Goal: Task Accomplishment & Management: Manage account settings

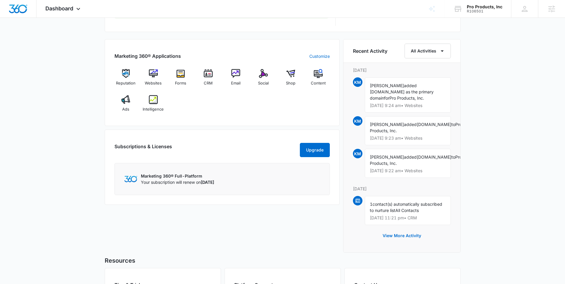
scroll to position [351, 0]
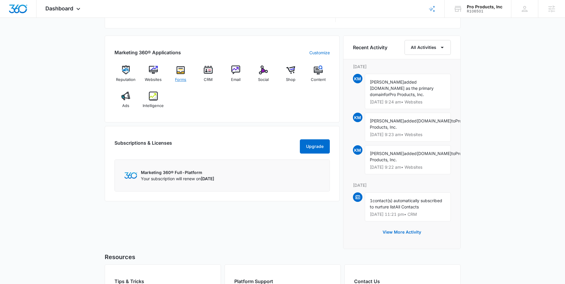
click at [181, 71] on img at bounding box center [180, 70] width 9 height 9
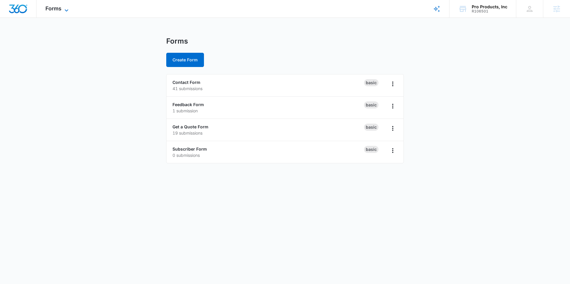
click at [54, 8] on span "Forms" at bounding box center [53, 8] width 16 height 6
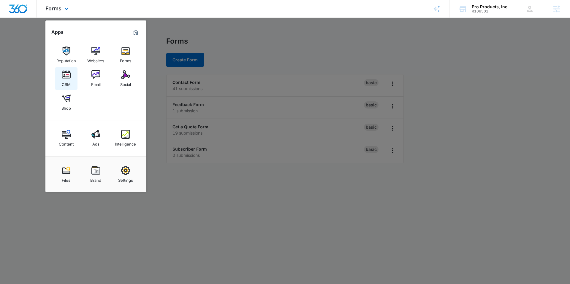
click at [64, 75] on img at bounding box center [66, 74] width 9 height 9
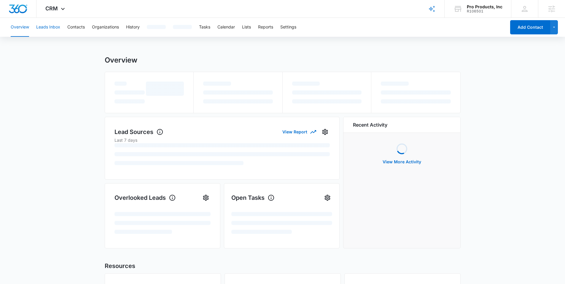
click at [45, 26] on button "Leads Inbox" at bounding box center [48, 27] width 24 height 19
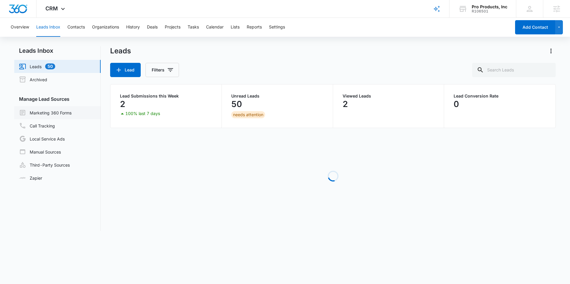
click at [48, 112] on link "Marketing 360 Forms" at bounding box center [45, 112] width 53 height 7
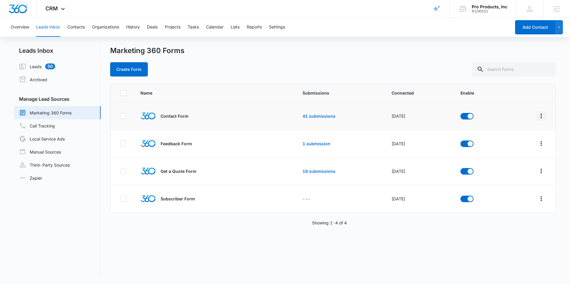
click at [540, 116] on button "Overflow Menu" at bounding box center [540, 115] width 9 height 9
click at [516, 148] on div "Field Mapping" at bounding box center [510, 150] width 34 height 4
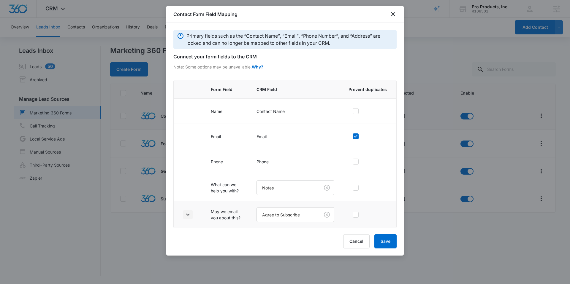
click at [191, 215] on icon "button" at bounding box center [187, 214] width 7 height 7
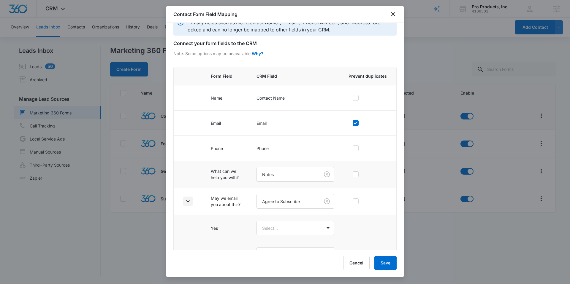
scroll to position [31, 0]
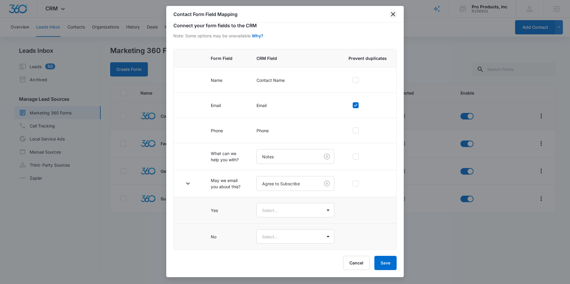
click at [390, 12] on icon "close" at bounding box center [392, 14] width 7 height 7
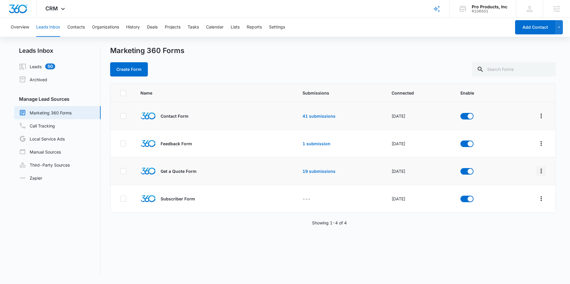
click at [538, 172] on icon "Overflow Menu" at bounding box center [541, 171] width 7 height 7
click at [516, 209] on button "Field Mapping" at bounding box center [513, 205] width 55 height 9
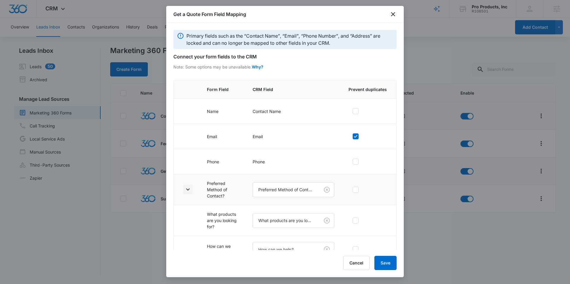
click at [188, 188] on icon "button" at bounding box center [187, 189] width 7 height 7
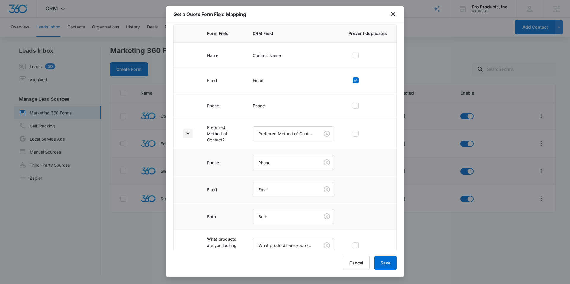
scroll to position [148, 0]
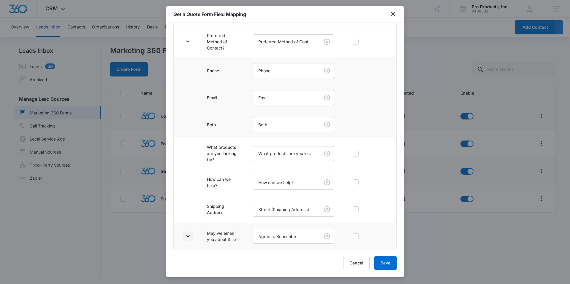
click at [187, 233] on icon "button" at bounding box center [187, 236] width 7 height 7
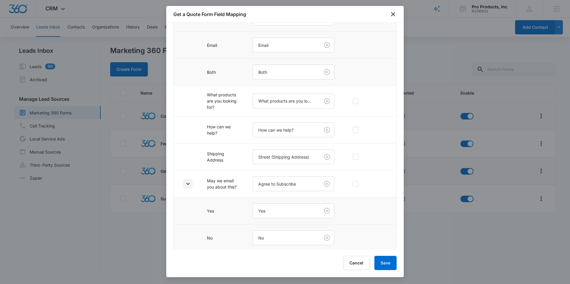
scroll to position [202, 0]
click at [355, 263] on button "Cancel" at bounding box center [356, 263] width 26 height 14
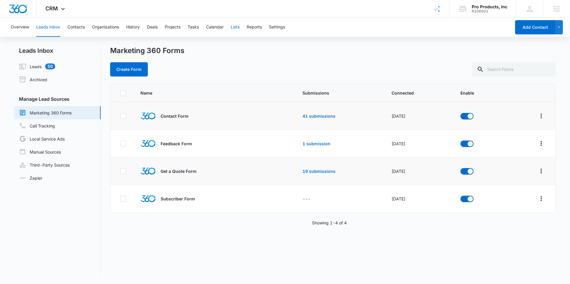
click at [236, 29] on button "Lists" at bounding box center [235, 27] width 9 height 19
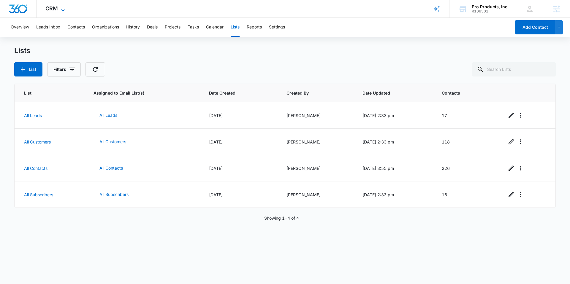
click at [50, 10] on span "CRM" at bounding box center [51, 8] width 12 height 6
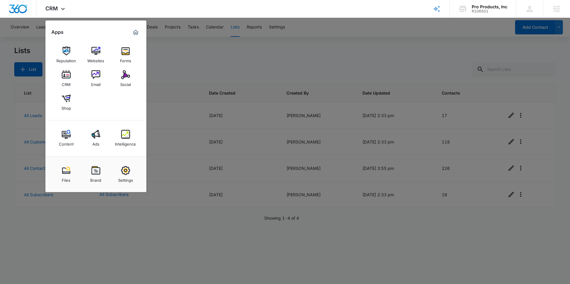
click at [185, 43] on div at bounding box center [285, 142] width 570 height 284
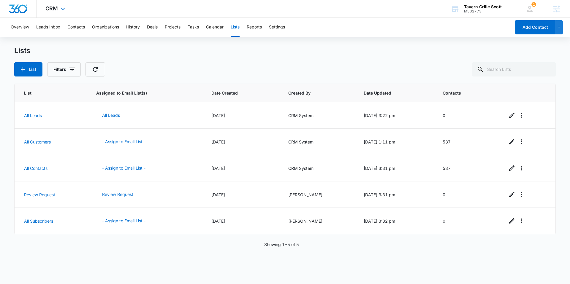
click at [15, 6] on img "Dashboard" at bounding box center [18, 8] width 19 height 9
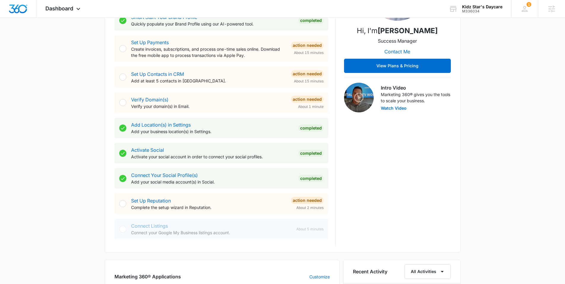
scroll to position [251, 0]
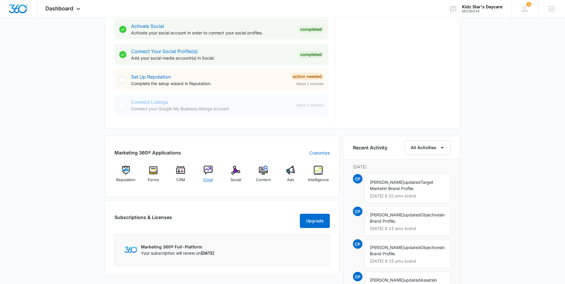
click at [216, 169] on div "Email" at bounding box center [208, 176] width 23 height 21
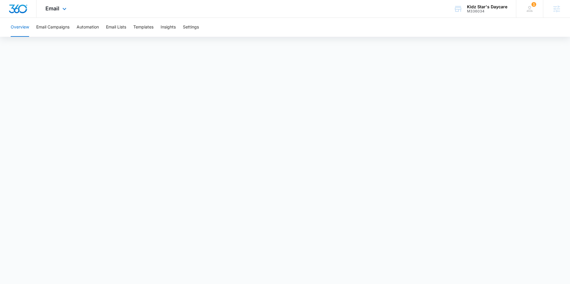
click at [21, 7] on img "Dashboard" at bounding box center [18, 8] width 19 height 9
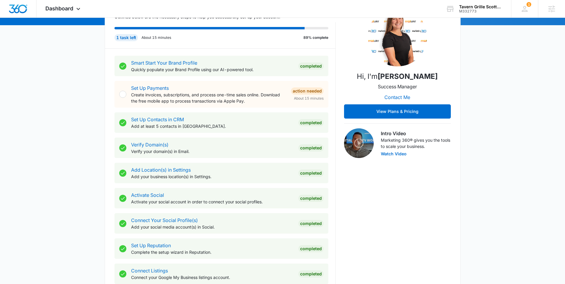
scroll to position [88, 0]
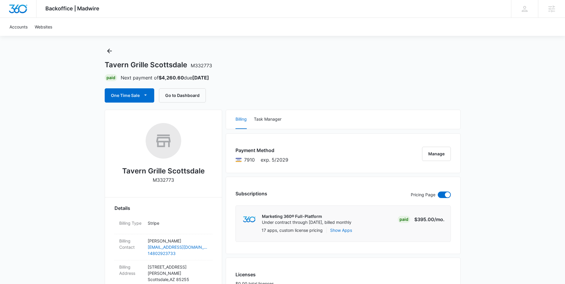
scroll to position [77, 0]
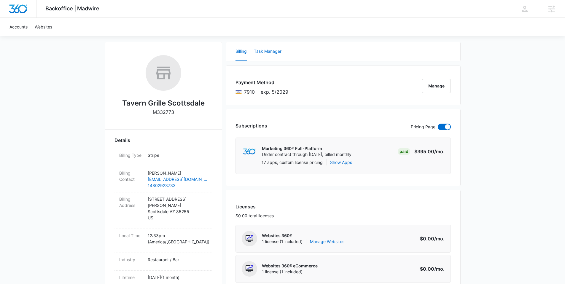
click at [265, 47] on button "Task Manager" at bounding box center [268, 51] width 28 height 19
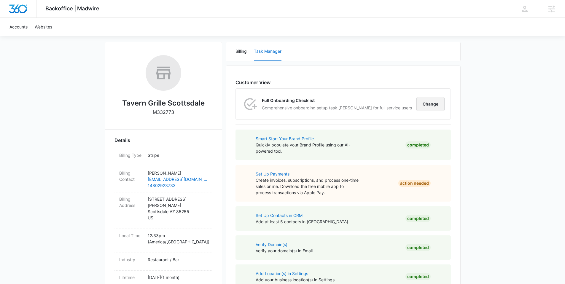
click at [429, 103] on button "Change" at bounding box center [431, 104] width 28 height 14
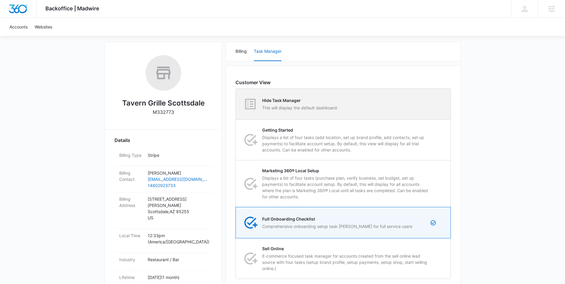
click at [319, 109] on p "This will display the default dashboard." at bounding box center [300, 108] width 76 height 6
click at [236, 104] on input "Hide Task Manager This will display the default dashboard." at bounding box center [236, 104] width 0 height 0
radio input "true"
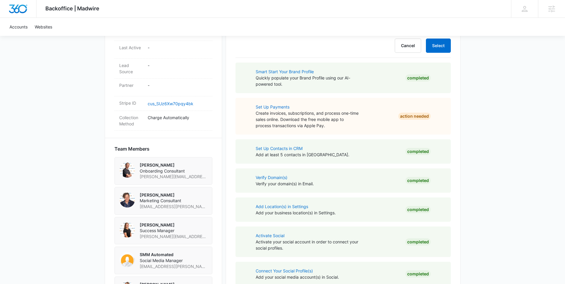
scroll to position [209, 0]
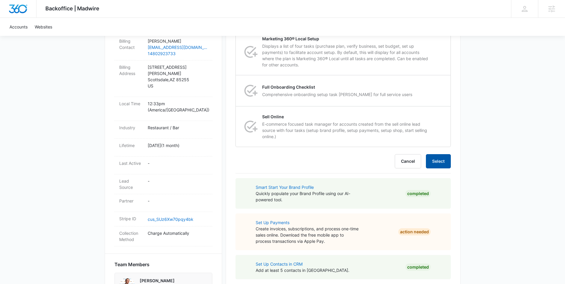
click at [432, 163] on button "Select" at bounding box center [438, 161] width 25 height 14
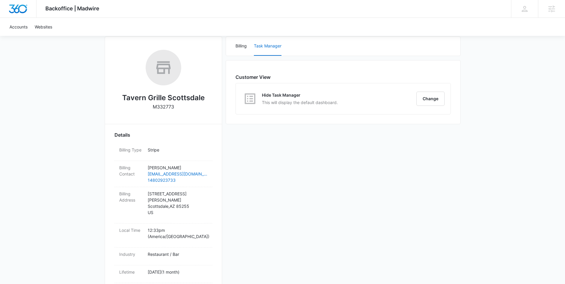
scroll to position [0, 0]
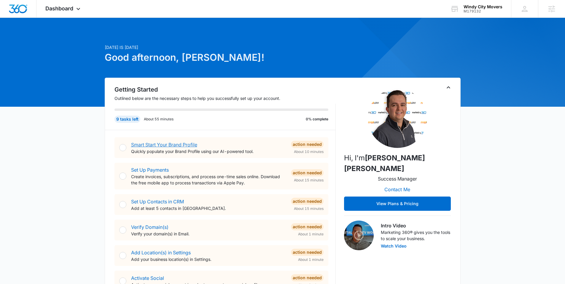
click at [163, 143] on link "Smart Start Your Brand Profile" at bounding box center [164, 145] width 66 height 6
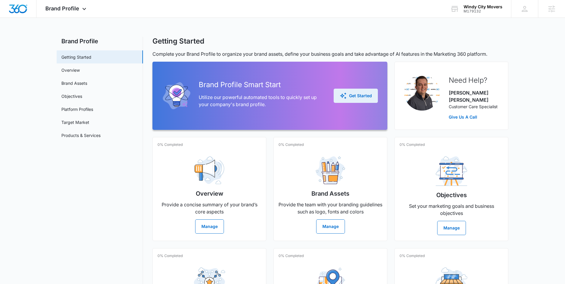
click at [354, 93] on div "Get Started" at bounding box center [356, 95] width 32 height 7
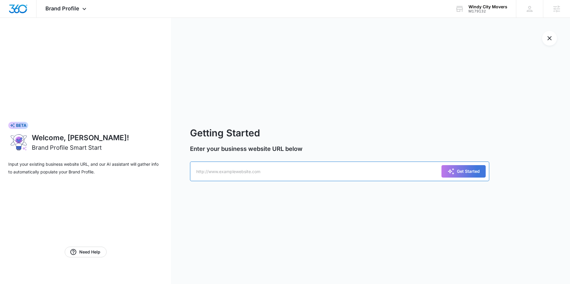
click at [229, 171] on input "text" at bounding box center [339, 172] width 299 height 20
paste input "[URL][DOMAIN_NAME]"
type input "[URL][DOMAIN_NAME]"
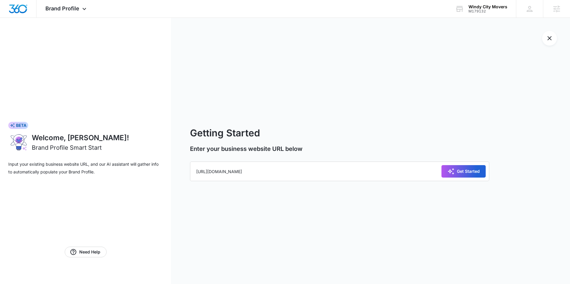
click at [457, 169] on div "Get Started" at bounding box center [463, 171] width 32 height 7
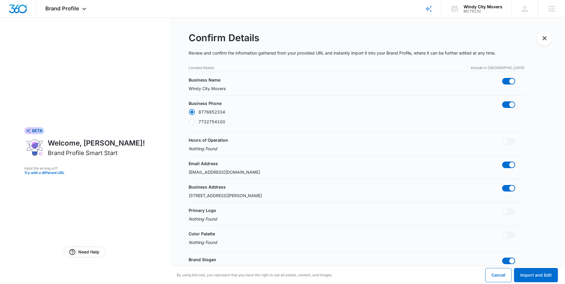
click at [214, 122] on label "7732754100" at bounding box center [207, 122] width 37 height 6
click at [189, 122] on input "7732754100" at bounding box center [189, 122] width 0 height 0
radio input "false"
radio input "true"
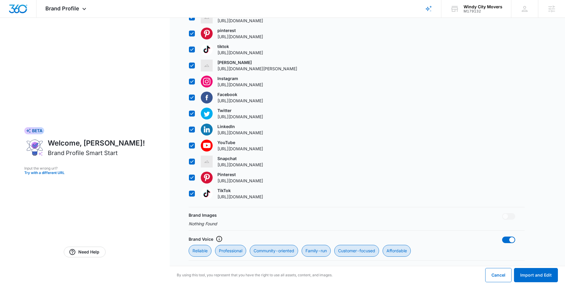
scroll to position [484, 0]
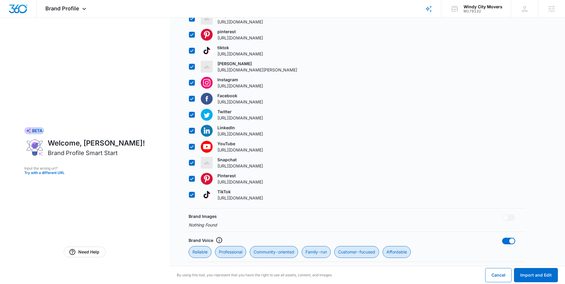
click at [192, 182] on icon at bounding box center [191, 178] width 5 height 5
click at [189, 179] on input "Pinterest https://pinterest.com/windycitymovers" at bounding box center [189, 179] width 0 height 0
checkbox input "false"
click at [192, 182] on icon at bounding box center [191, 178] width 5 height 5
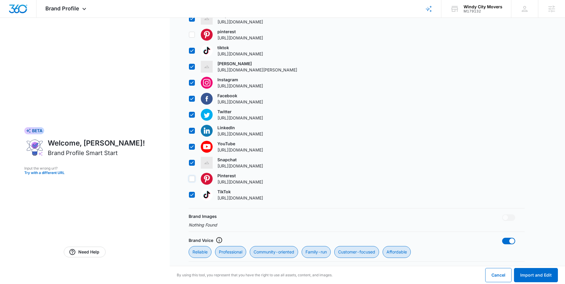
click at [189, 179] on input "Pinterest https://pinterest.com/windycitymovers" at bounding box center [189, 179] width 0 height 0
checkbox input "true"
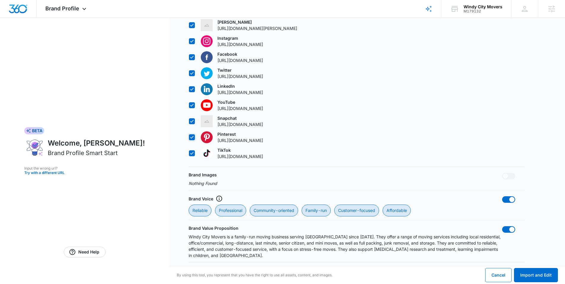
scroll to position [538, 0]
click at [533, 275] on button "Import and Edit" at bounding box center [536, 275] width 44 height 14
click at [530, 276] on button "Import and Edit" at bounding box center [536, 275] width 44 height 14
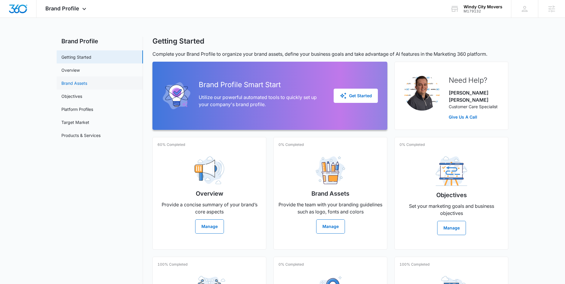
click at [76, 86] on link "Brand Assets" at bounding box center [74, 83] width 26 height 6
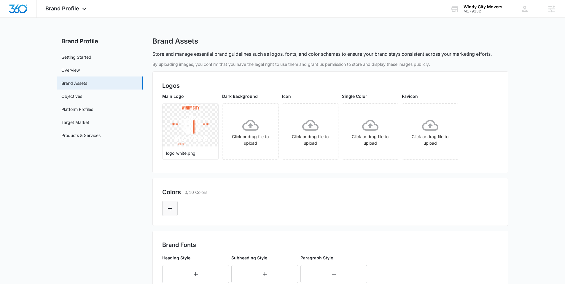
click at [167, 207] on icon "Edit Color" at bounding box center [170, 208] width 7 height 7
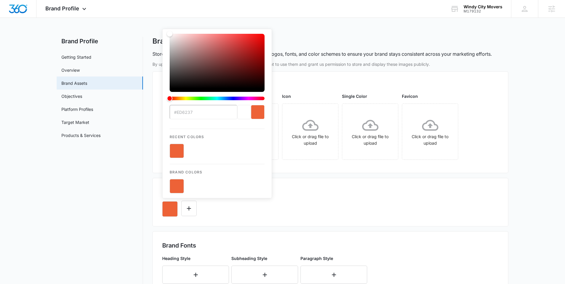
click at [176, 189] on button "color-picker-container" at bounding box center [177, 186] width 14 height 14
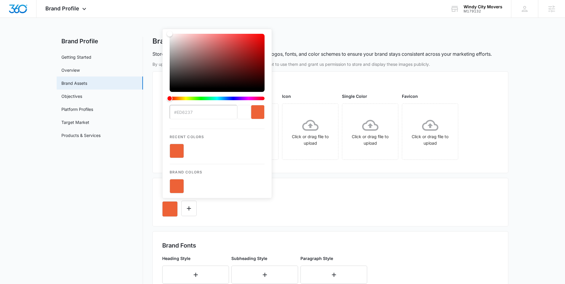
click at [176, 189] on button "color-picker-container" at bounding box center [177, 186] width 14 height 14
type input "#ED6237"
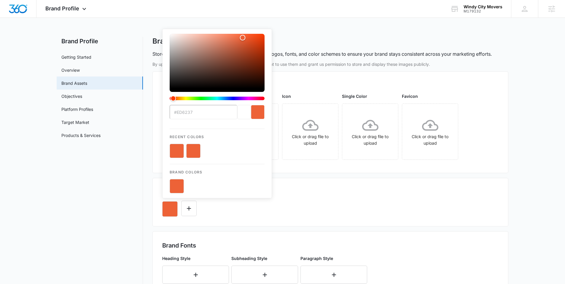
click at [296, 202] on div "#ED6237 Recent Colors Brand Colors" at bounding box center [330, 207] width 337 height 20
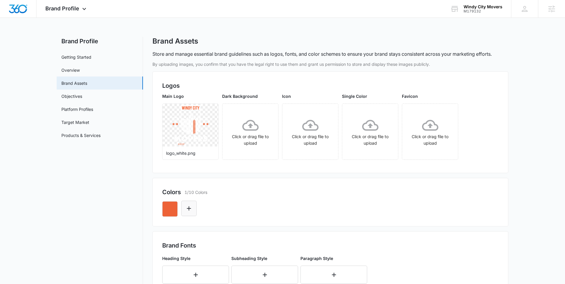
click at [190, 206] on icon "Edit Color" at bounding box center [189, 208] width 7 height 7
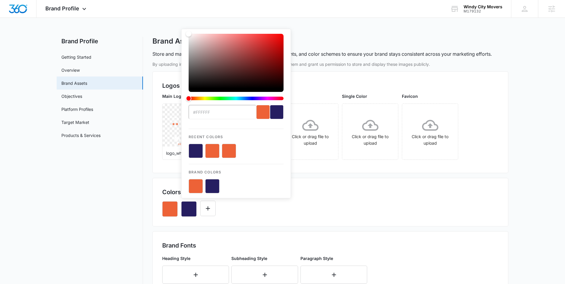
click at [215, 186] on button "color-picker-container" at bounding box center [212, 186] width 14 height 14
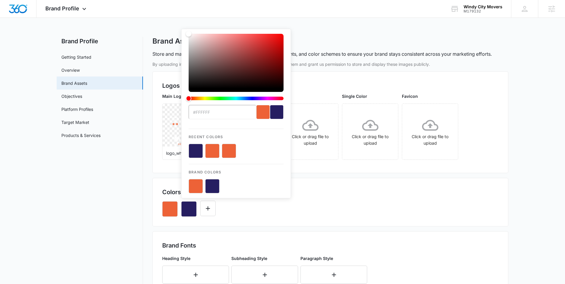
click at [215, 186] on button "color-picker-container" at bounding box center [212, 186] width 14 height 14
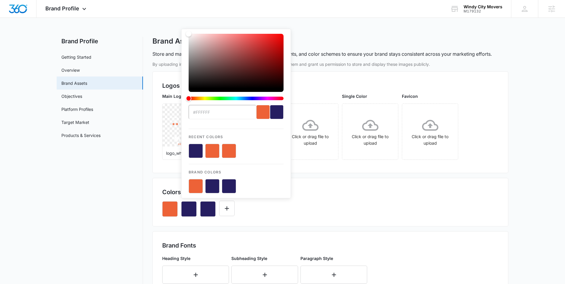
click at [215, 186] on button "color-picker-container" at bounding box center [212, 186] width 14 height 14
type input "#261E61"
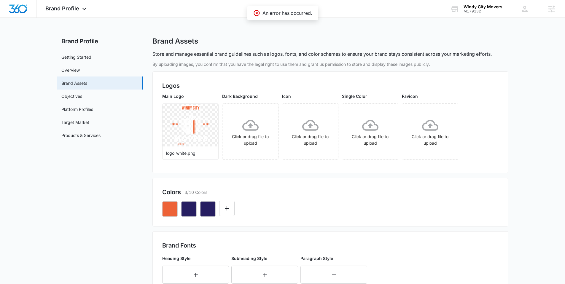
click at [333, 201] on div at bounding box center [330, 207] width 337 height 20
click at [210, 207] on icon "Edit Color" at bounding box center [208, 208] width 7 height 7
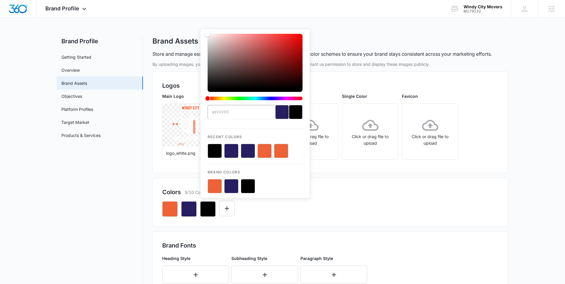
click at [248, 188] on button "color-picker-container" at bounding box center [248, 186] width 14 height 14
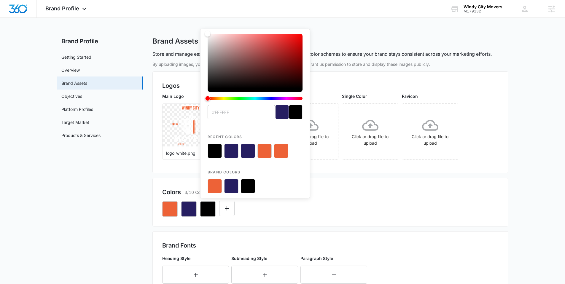
click at [248, 188] on button "color-picker-container" at bounding box center [248, 186] width 14 height 14
type input "#000000"
click at [248, 188] on button "color-picker-container" at bounding box center [248, 186] width 14 height 14
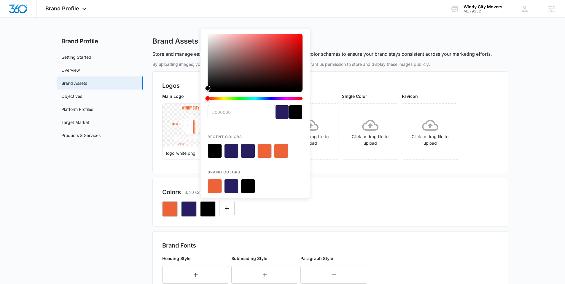
click at [252, 189] on button "color-picker-container" at bounding box center [248, 186] width 14 height 14
click at [364, 201] on div "#000000 Recent Colors Brand Colors" at bounding box center [330, 207] width 337 height 20
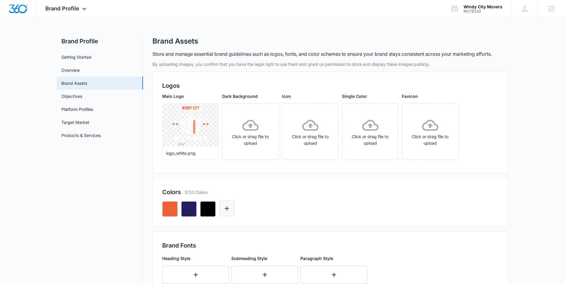
click at [226, 208] on icon "Edit Color" at bounding box center [226, 208] width 7 height 7
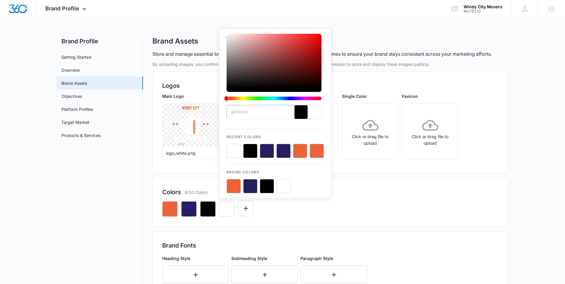
type input "#FFFFFF"
click at [287, 187] on button "color-picker-container" at bounding box center [284, 186] width 14 height 14
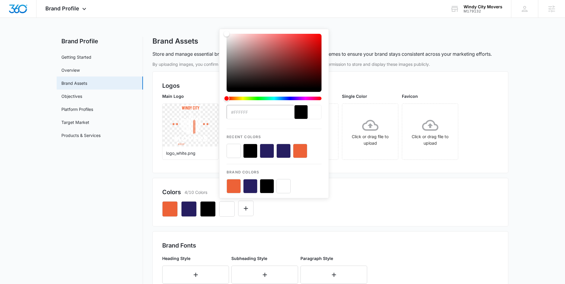
click at [287, 187] on button "color-picker-container" at bounding box center [284, 186] width 14 height 14
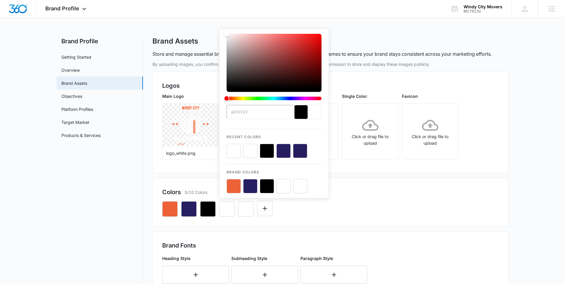
click at [287, 187] on button "color-picker-container" at bounding box center [284, 186] width 14 height 14
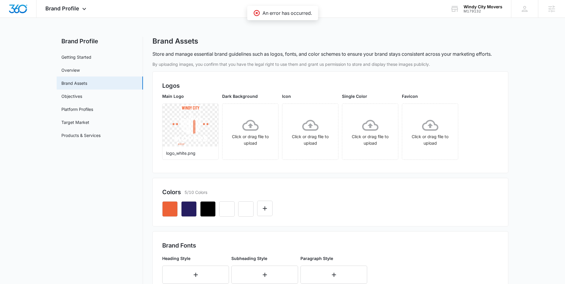
click at [369, 207] on div at bounding box center [330, 207] width 337 height 20
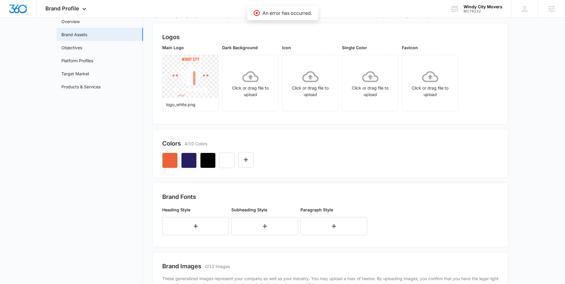
scroll to position [78, 0]
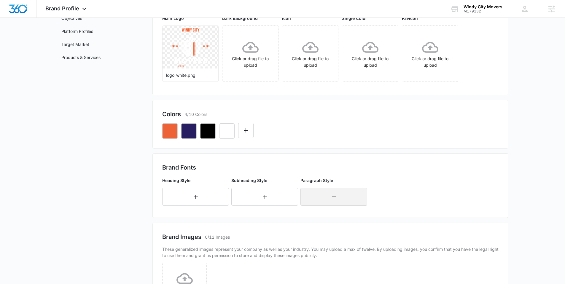
click at [327, 199] on button "button" at bounding box center [334, 197] width 67 height 18
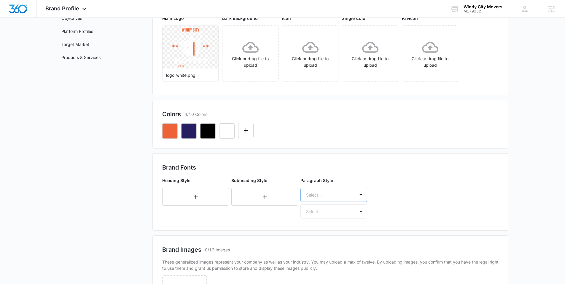
click at [323, 199] on div "Select..." at bounding box center [334, 195] width 67 height 14
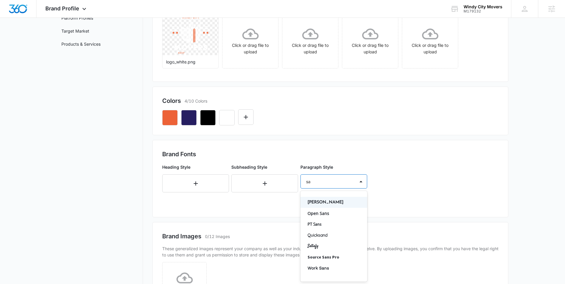
type input "s"
type input "b"
type input "sans"
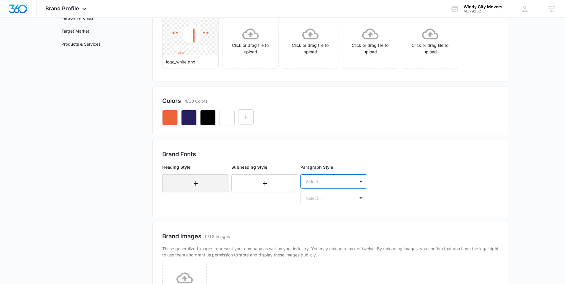
click at [191, 182] on button "button" at bounding box center [195, 184] width 67 height 18
click at [191, 182] on div at bounding box center [188, 181] width 41 height 7
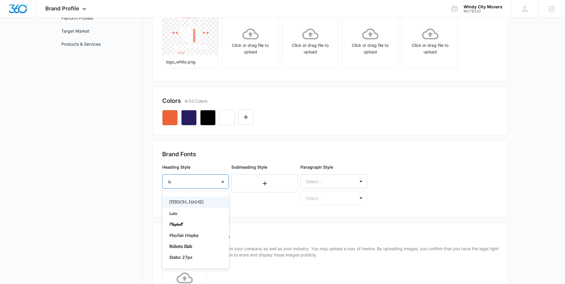
type input "lat"
click at [190, 199] on p "Lato" at bounding box center [194, 202] width 51 height 6
click at [189, 199] on div at bounding box center [188, 198] width 41 height 7
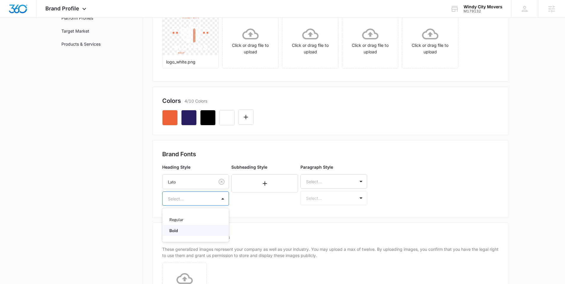
click at [184, 228] on p "Bold" at bounding box center [194, 231] width 51 height 6
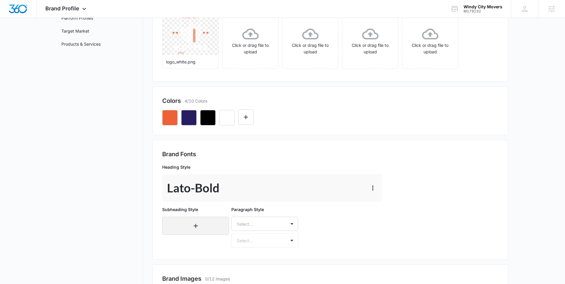
click at [185, 224] on button "button" at bounding box center [195, 226] width 67 height 18
click at [185, 224] on div "Select..." at bounding box center [195, 224] width 67 height 14
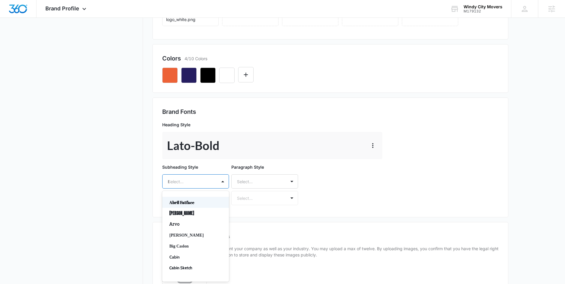
type input "la"
click at [181, 215] on p "Lato" at bounding box center [194, 213] width 51 height 6
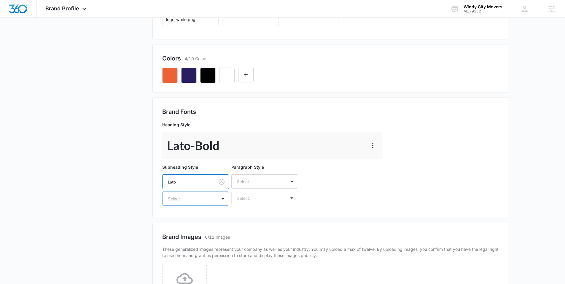
click at [181, 199] on div at bounding box center [188, 198] width 41 height 7
click at [181, 217] on p "Regular" at bounding box center [194, 220] width 51 height 6
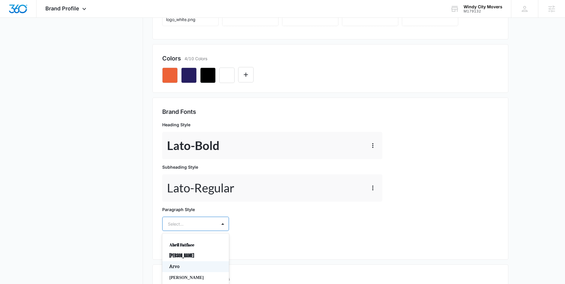
scroll to position [176, 0]
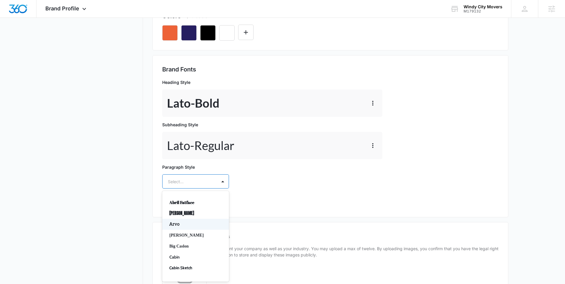
click at [181, 189] on div "Arvo, 3 of 50. 50 results available. Use Up and Down to choose options, press E…" at bounding box center [195, 182] width 67 height 14
type input "san"
click at [192, 259] on p "Work Sans" at bounding box center [194, 257] width 51 height 6
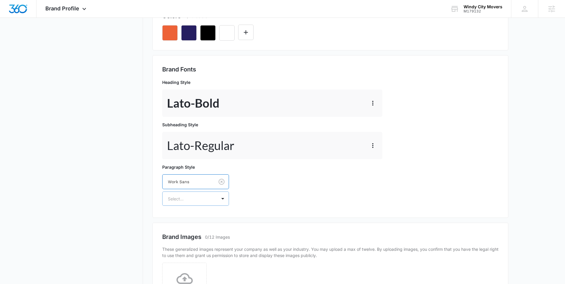
click at [191, 204] on div "Select..." at bounding box center [190, 198] width 54 height 13
click at [186, 219] on p "Regular" at bounding box center [194, 220] width 51 height 6
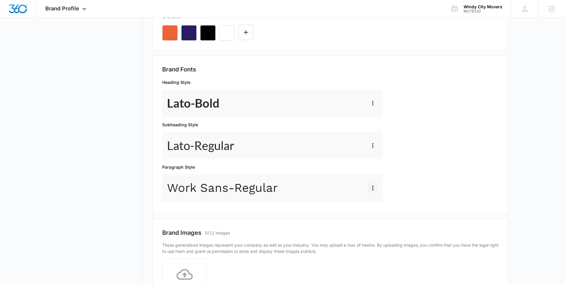
click at [374, 188] on icon "button" at bounding box center [373, 188] width 7 height 7
click at [380, 203] on div "Edit" at bounding box center [382, 205] width 12 height 4
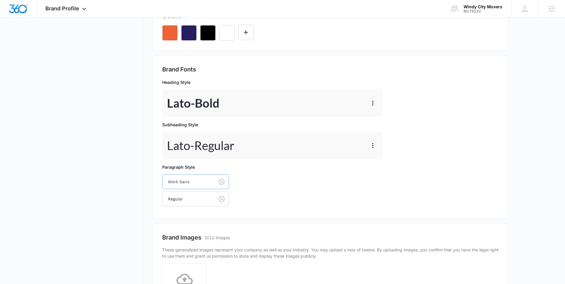
click at [205, 180] on div at bounding box center [187, 181] width 39 height 7
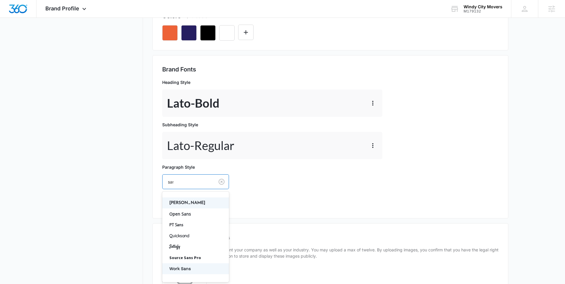
type input "sans"
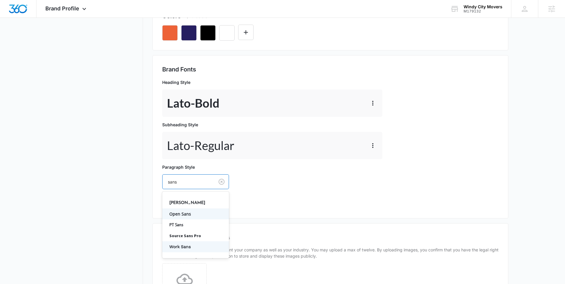
click at [191, 214] on p "Open Sans" at bounding box center [194, 214] width 51 height 6
click at [186, 201] on div at bounding box center [188, 198] width 41 height 7
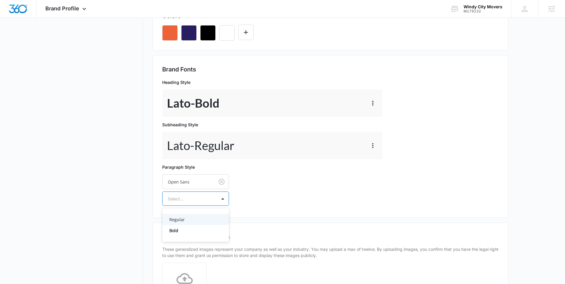
click at [187, 222] on p "Regular" at bounding box center [194, 220] width 51 height 6
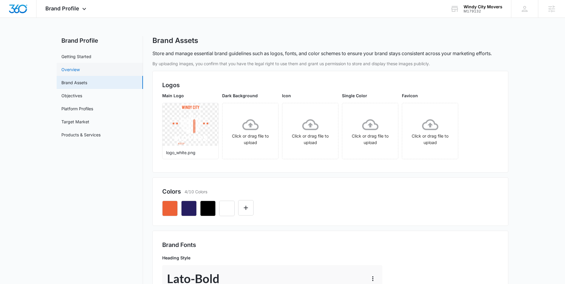
scroll to position [0, 0]
click at [20, 9] on img "Dashboard" at bounding box center [18, 8] width 19 height 9
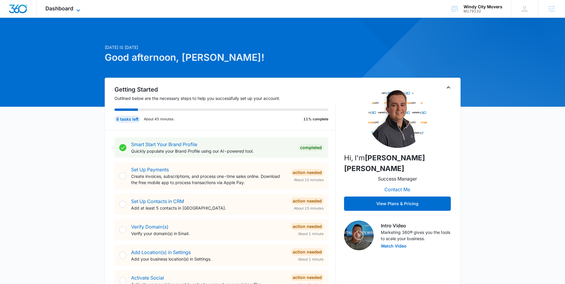
click at [66, 10] on span "Dashboard" at bounding box center [59, 8] width 28 height 6
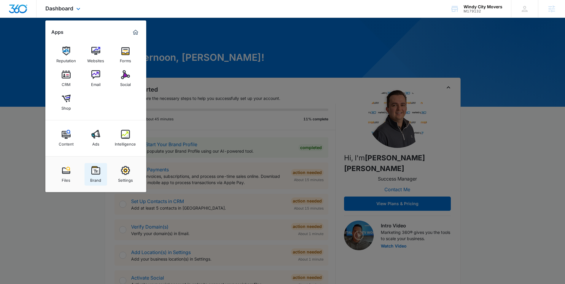
click at [98, 175] on div "Brand" at bounding box center [95, 179] width 11 height 8
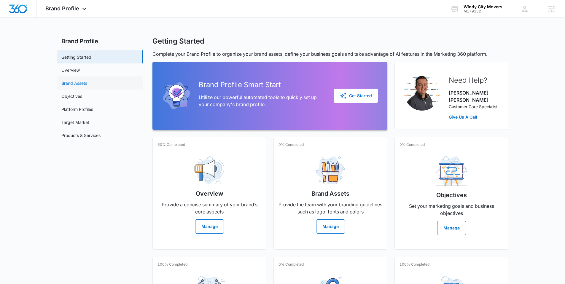
click at [68, 83] on link "Brand Assets" at bounding box center [74, 83] width 26 height 6
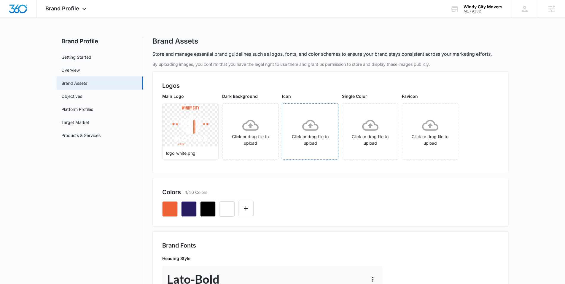
click at [320, 129] on div "Click or drag file to upload" at bounding box center [311, 131] width 56 height 29
click at [23, 7] on img "Dashboard" at bounding box center [18, 8] width 19 height 9
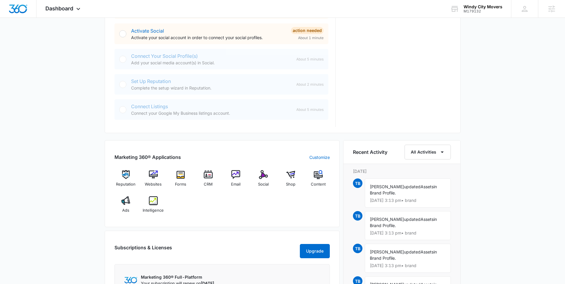
scroll to position [270, 0]
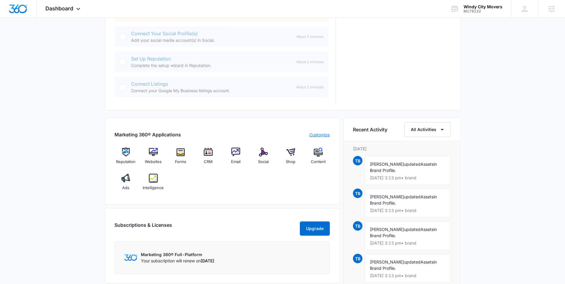
click at [314, 133] on link "Customize" at bounding box center [320, 135] width 20 height 6
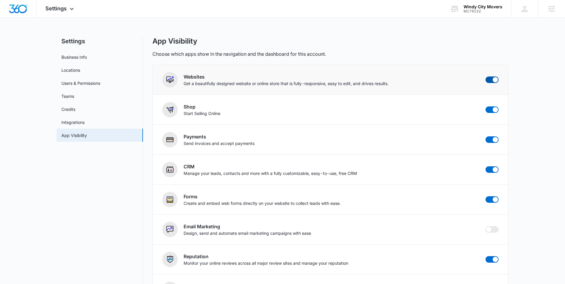
click at [489, 82] on span at bounding box center [492, 80] width 13 height 7
click at [486, 77] on input "checkbox" at bounding box center [486, 76] width 0 height 0
checkbox input "false"
click at [490, 110] on span at bounding box center [492, 110] width 13 height 7
click at [486, 107] on input "checkbox" at bounding box center [486, 106] width 0 height 0
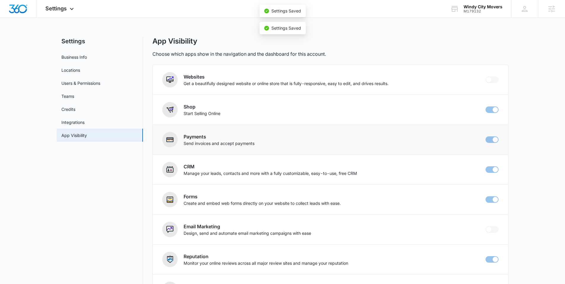
checkbox input "false"
click at [489, 140] on span at bounding box center [492, 140] width 13 height 7
click at [486, 137] on input "checkbox" at bounding box center [486, 136] width 0 height 0
checkbox input "false"
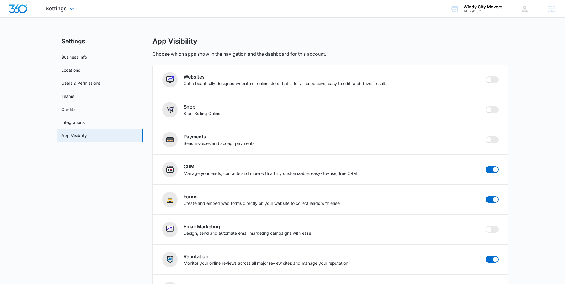
click at [17, 10] on img "Dashboard" at bounding box center [18, 8] width 19 height 9
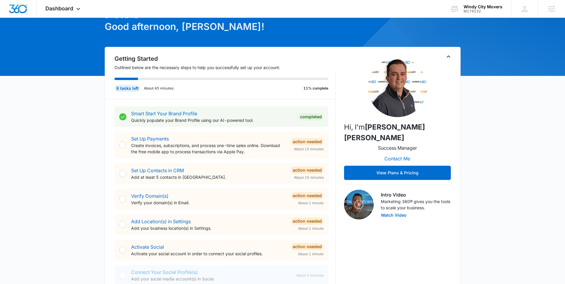
scroll to position [184, 0]
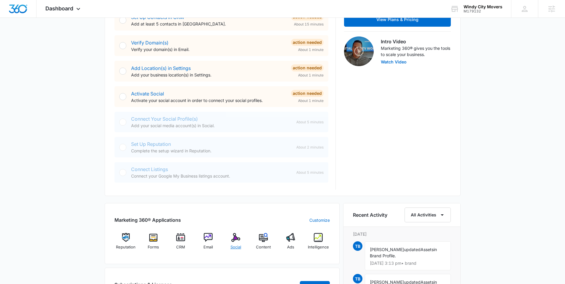
click at [232, 237] on img at bounding box center [236, 237] width 9 height 9
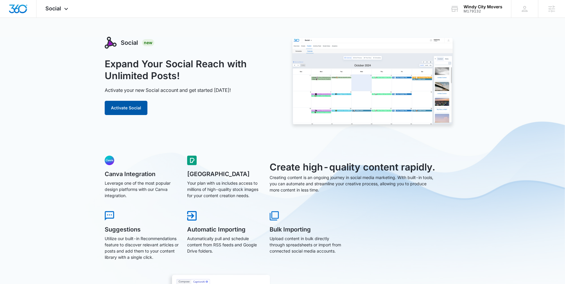
click at [134, 110] on button "Activate Social" at bounding box center [126, 108] width 43 height 14
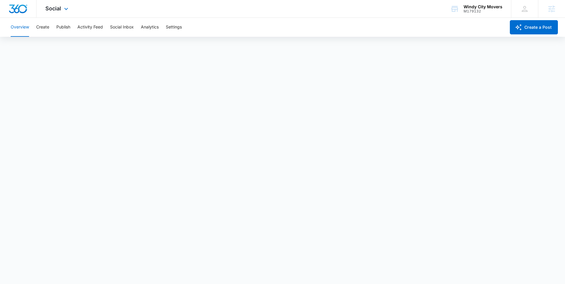
click at [13, 7] on img "Dashboard" at bounding box center [18, 8] width 19 height 9
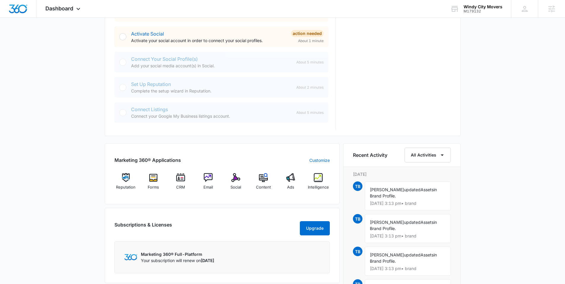
scroll to position [246, 0]
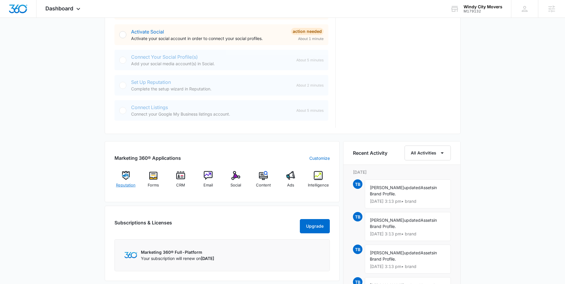
click at [129, 176] on img at bounding box center [125, 175] width 9 height 9
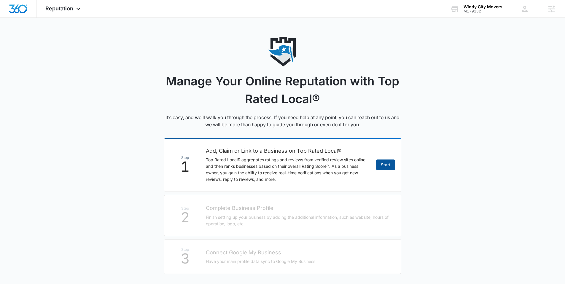
click at [389, 167] on link "Start" at bounding box center [385, 165] width 19 height 11
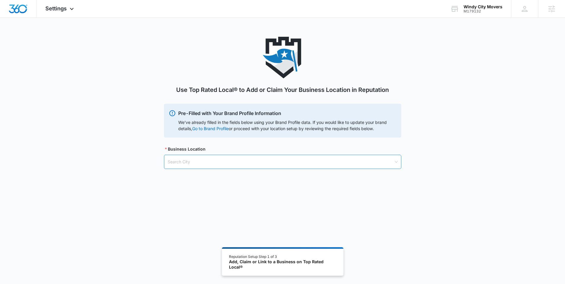
click at [238, 168] on input "search" at bounding box center [281, 162] width 226 height 14
paste input "Chicago, IL"
type input "Chicago, IL"
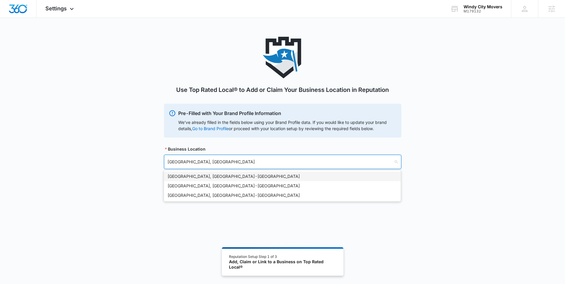
click at [181, 176] on div "Chicago, IL - USA" at bounding box center [283, 176] width 230 height 7
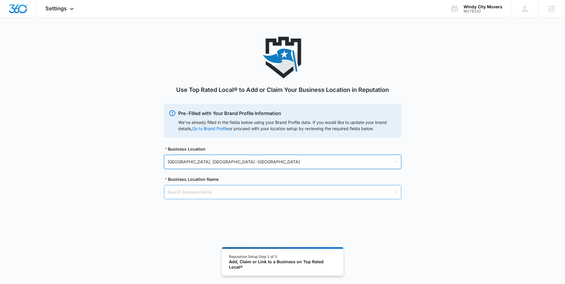
click at [181, 189] on input "search" at bounding box center [281, 193] width 226 height 14
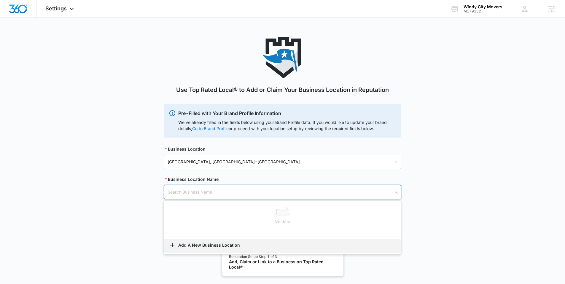
click at [202, 243] on button "Add A New Business Location" at bounding box center [282, 246] width 237 height 14
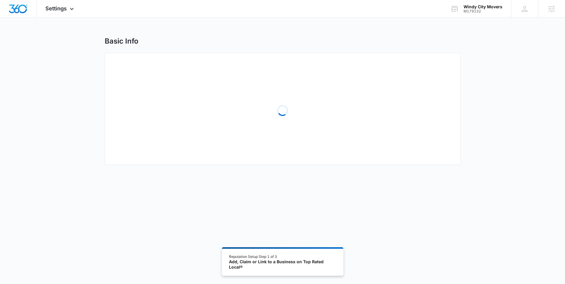
select select "Illinois"
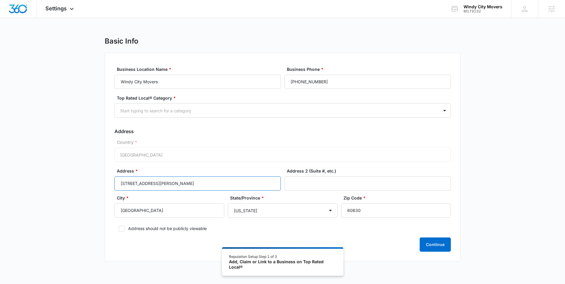
click at [192, 183] on input "5222 N.Elston Ave" at bounding box center [198, 184] width 167 height 14
click at [363, 213] on input "60630" at bounding box center [396, 211] width 110 height 14
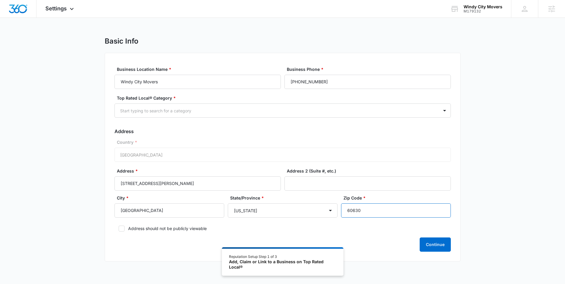
click at [363, 213] on input "60630" at bounding box center [396, 211] width 110 height 14
click at [193, 105] on div "Start typing to search for a category" at bounding box center [277, 110] width 324 height 13
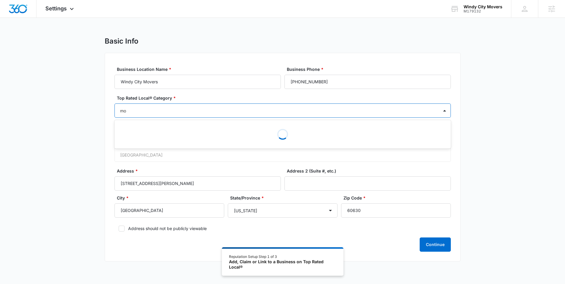
type input "mov"
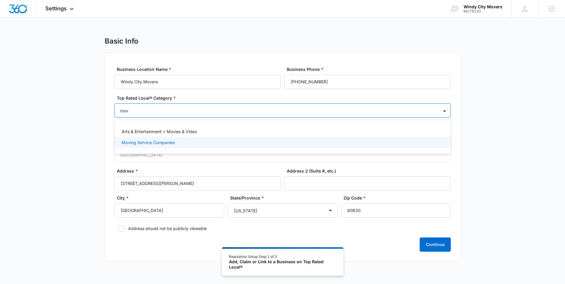
click at [156, 142] on p "Moving Service Companies" at bounding box center [148, 143] width 53 height 6
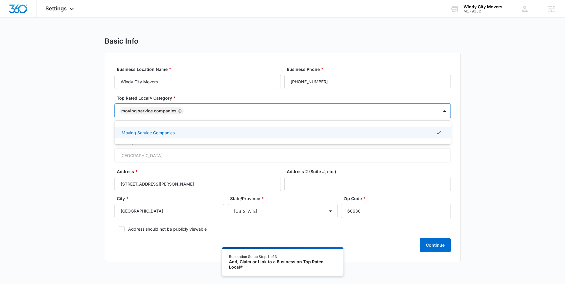
click at [94, 122] on div "Basic Info Business Location Name * Windy City Movers Business Phone * (877) 68…" at bounding box center [282, 153] width 565 height 233
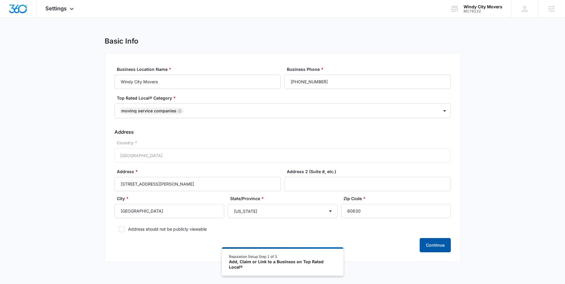
click at [434, 245] on button "Continue" at bounding box center [435, 245] width 31 height 14
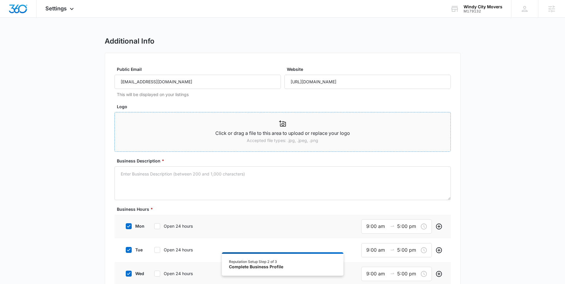
click at [240, 135] on p "Click or drag a file to this area to upload or replace your logo" at bounding box center [283, 133] width 336 height 7
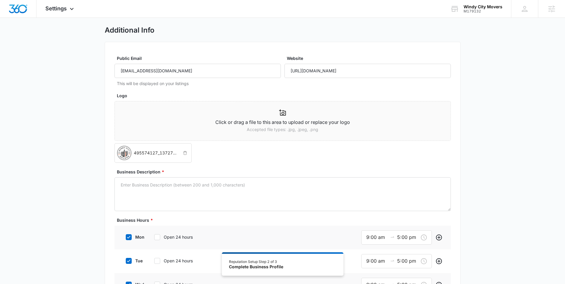
scroll to position [81, 0]
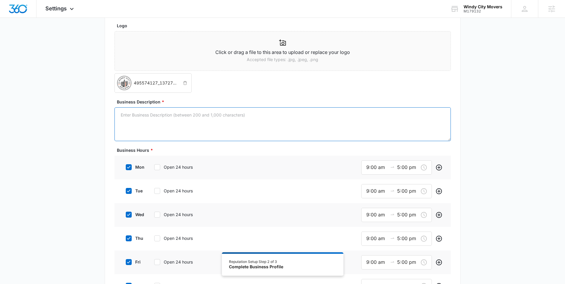
click at [196, 129] on textarea "Business Description *" at bounding box center [283, 124] width 337 height 34
paste textarea "At Windy City Movers, we take pride in handling every aspect of your moving exp…"
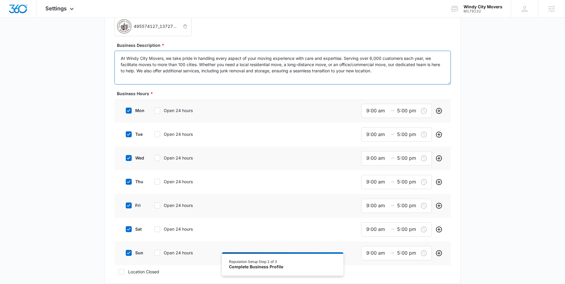
scroll to position [140, 0]
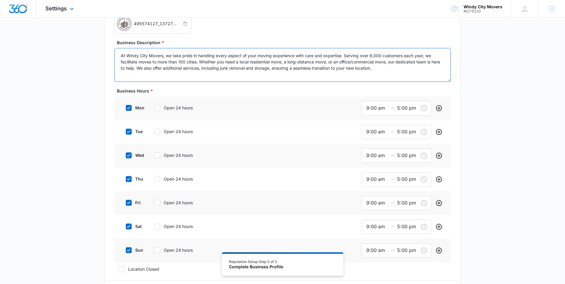
type textarea "At Windy City Movers, we take pride in handling every aspect of your moving exp…"
click at [132, 227] on label "sat" at bounding box center [134, 226] width 24 height 6
click at [126, 227] on input "sat" at bounding box center [124, 227] width 4 height 4
checkbox input "false"
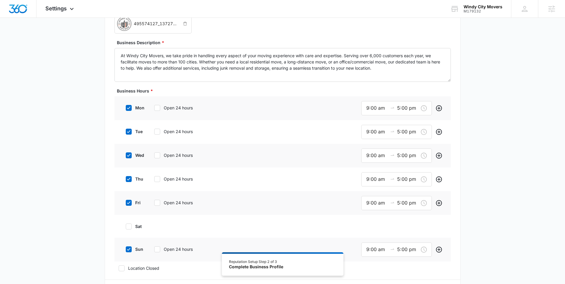
click at [130, 248] on icon at bounding box center [128, 249] width 5 height 5
click at [126, 248] on input "sun" at bounding box center [124, 250] width 4 height 4
checkbox input "false"
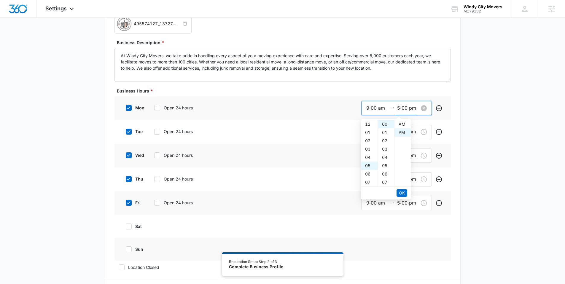
drag, startPoint x: 399, startPoint y: 106, endPoint x: 395, endPoint y: 106, distance: 4.5
click at [395, 106] on div "9:00 am 5:00 pm" at bounding box center [397, 108] width 71 height 14
click at [402, 191] on span "OK" at bounding box center [402, 193] width 6 height 7
type input "6:00 pm"
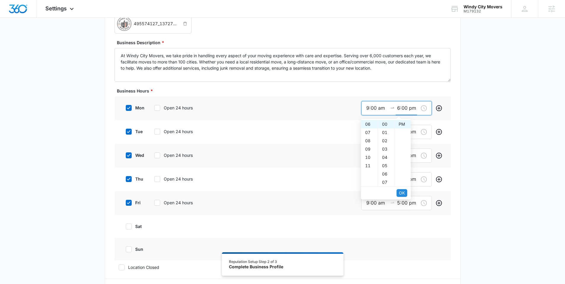
scroll to position [2, 0]
click at [402, 191] on span "OK" at bounding box center [402, 193] width 6 height 7
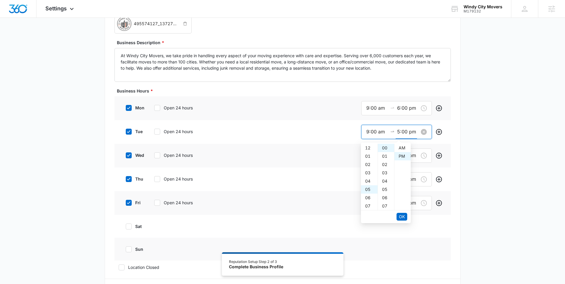
scroll to position [8, 0]
click at [398, 133] on input "5:00 pm" at bounding box center [407, 131] width 21 height 7
click at [402, 216] on span "OK" at bounding box center [402, 217] width 6 height 7
type input "6:00 pm"
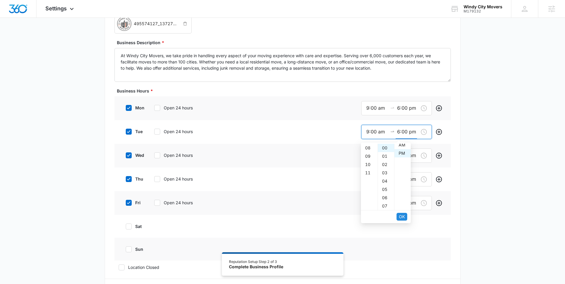
click at [402, 216] on span "OK" at bounding box center [402, 217] width 6 height 7
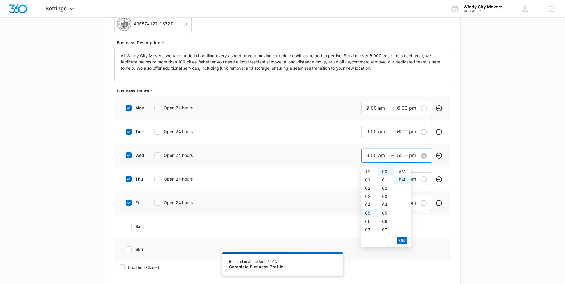
scroll to position [8, 0]
drag, startPoint x: 400, startPoint y: 156, endPoint x: 397, endPoint y: 157, distance: 3.2
click at [397, 157] on div "9:00 am 5:00 pm" at bounding box center [397, 156] width 71 height 14
click at [402, 240] on span "OK" at bounding box center [402, 240] width 6 height 7
type input "6:00 pm"
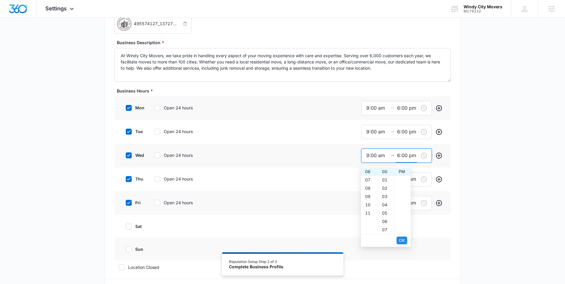
scroll to position [3, 0]
click at [402, 240] on span "OK" at bounding box center [402, 240] width 6 height 7
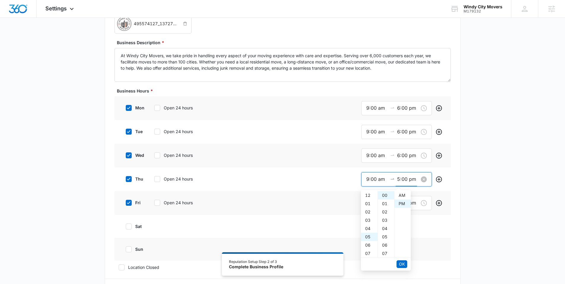
scroll to position [8, 0]
drag, startPoint x: 400, startPoint y: 179, endPoint x: 397, endPoint y: 180, distance: 3.2
click at [397, 180] on div "9:00 am 5:00 pm" at bounding box center [397, 179] width 71 height 14
click at [400, 263] on span "OK" at bounding box center [402, 264] width 6 height 7
type input "6:00 pm"
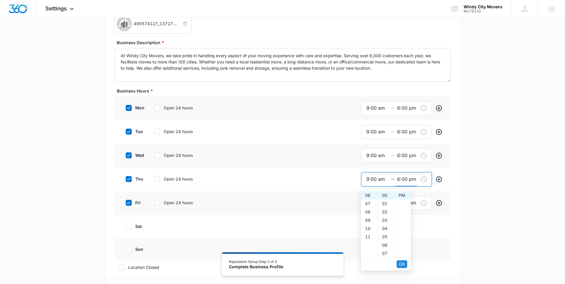
scroll to position [3, 0]
click at [400, 263] on span "OK" at bounding box center [402, 264] width 6 height 7
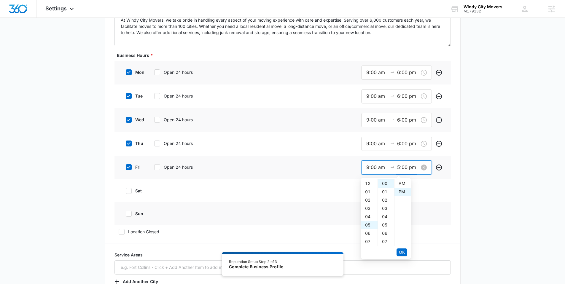
scroll to position [8, 0]
click at [398, 168] on input "5:00 pm" at bounding box center [407, 167] width 21 height 7
click at [405, 252] on button "OK" at bounding box center [402, 253] width 11 height 8
type input "6:00 pm"
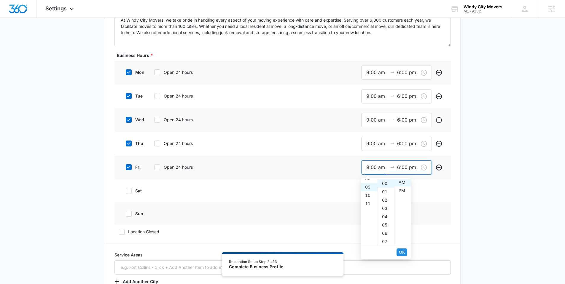
click at [405, 252] on button "OK" at bounding box center [402, 253] width 11 height 8
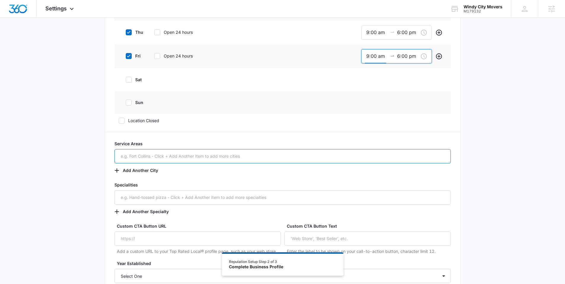
click at [219, 159] on input "text" at bounding box center [283, 156] width 337 height 14
paste input "Chicago, IL"
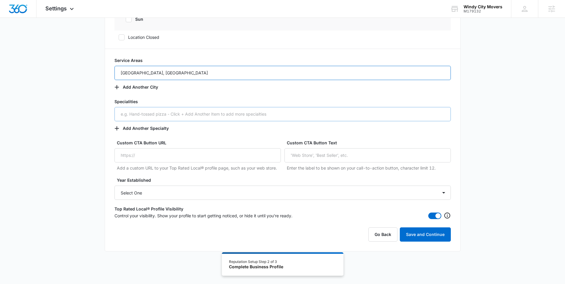
type input "Chicago, IL"
click at [172, 116] on input "text" at bounding box center [283, 114] width 337 height 14
type input "Moving Services"
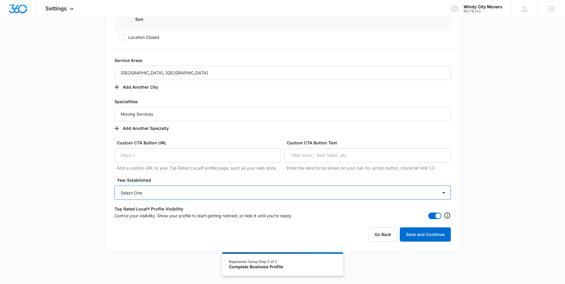
click at [158, 194] on select "Select One 2025 2024 2023 2022 2021 2020 2019 2018 2017 2016 2015 2014 2013 201…" at bounding box center [283, 193] width 337 height 14
select select "1982"
click at [115, 186] on select "Select One 2025 2024 2023 2022 2021 2020 2019 2018 2017 2016 2015 2014 2013 201…" at bounding box center [283, 193] width 337 height 14
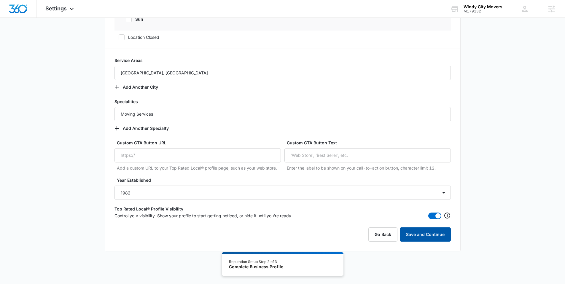
click at [423, 232] on button "Save and Continue" at bounding box center [425, 235] width 51 height 14
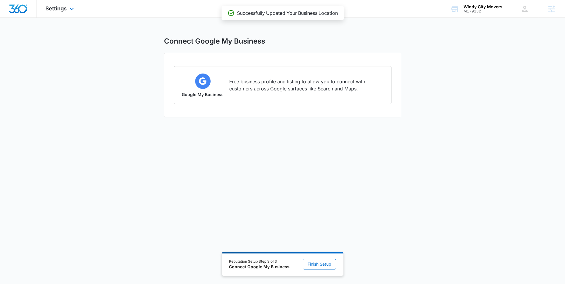
click at [21, 10] on img "Dashboard" at bounding box center [18, 8] width 19 height 9
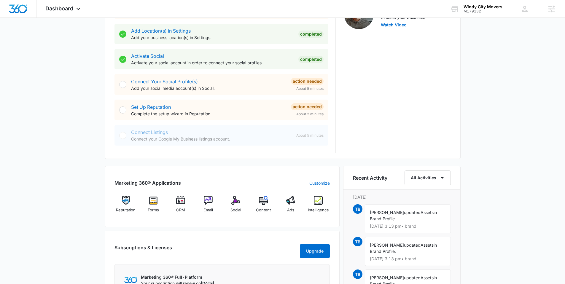
scroll to position [223, 0]
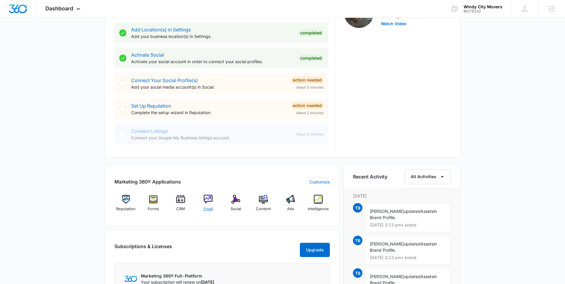
click at [204, 203] on img at bounding box center [208, 199] width 9 height 9
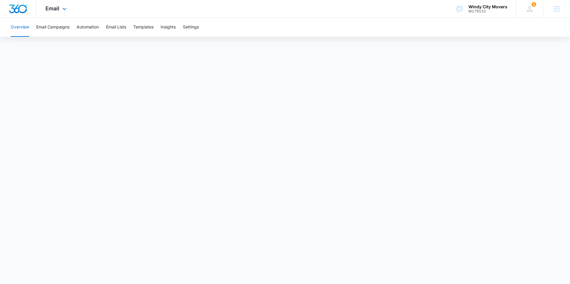
click at [19, 7] on img "Dashboard" at bounding box center [18, 8] width 19 height 9
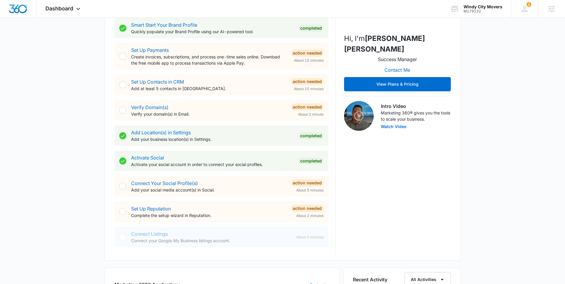
scroll to position [123, 0]
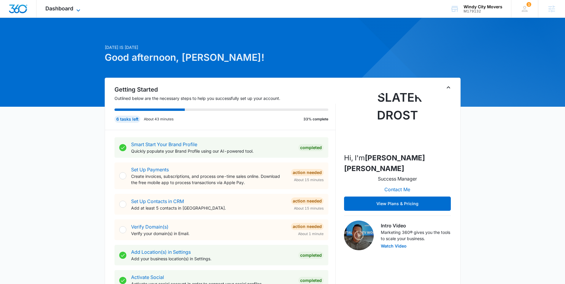
click at [64, 9] on span "Dashboard" at bounding box center [59, 8] width 28 height 6
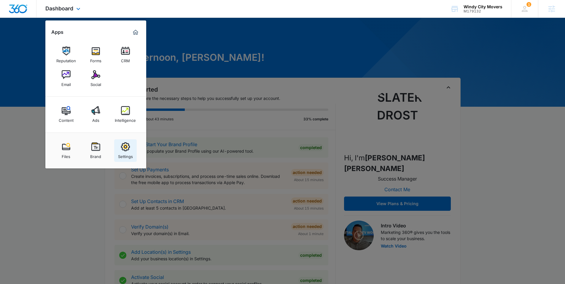
click at [123, 154] on div "Settings" at bounding box center [125, 155] width 15 height 8
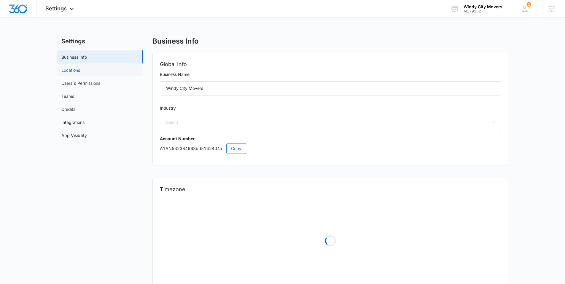
select select "43"
select select "US"
select select "America/Chicago"
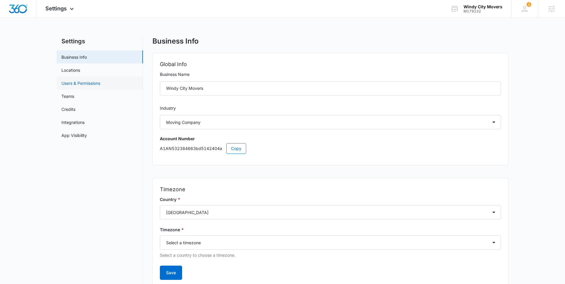
click at [72, 82] on link "Users & Permissions" at bounding box center [80, 83] width 39 height 6
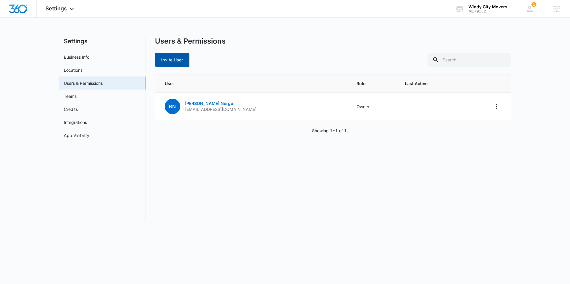
click at [169, 58] on button "Invite User" at bounding box center [172, 60] width 34 height 14
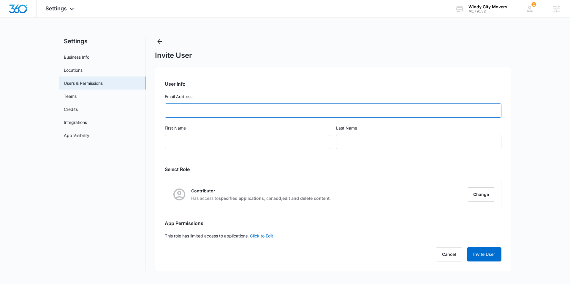
click at [216, 112] on input "Email Address" at bounding box center [333, 111] width 337 height 14
paste input "dash@wcmoving.com"
type input "dash@wcmoving.com"
click at [192, 146] on input "First Name" at bounding box center [247, 142] width 165 height 14
type input "Dash"
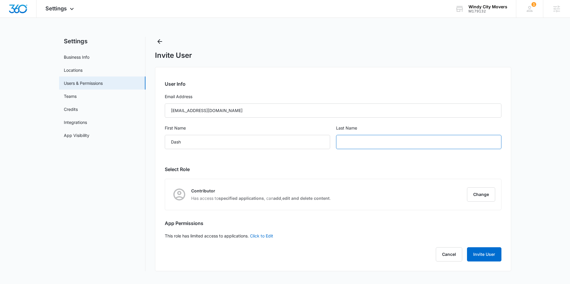
click at [362, 138] on input "text" at bounding box center [418, 142] width 165 height 14
click at [475, 199] on button "Change" at bounding box center [481, 195] width 28 height 14
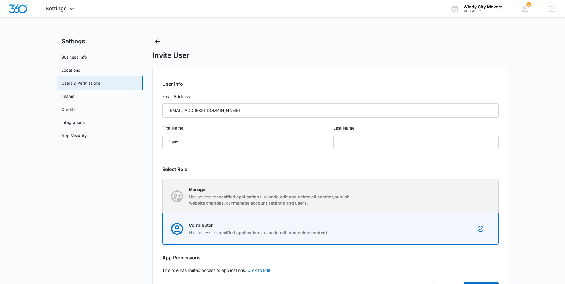
click at [341, 192] on p "Manager" at bounding box center [272, 189] width 167 height 6
click at [163, 196] on input "Manager Has access to specified applications , can add , edit and delete all co…" at bounding box center [163, 196] width 0 height 0
radio input "true"
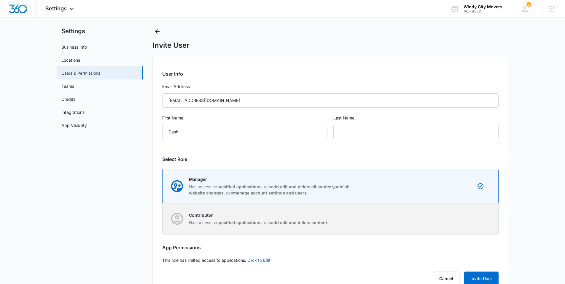
scroll to position [29, 0]
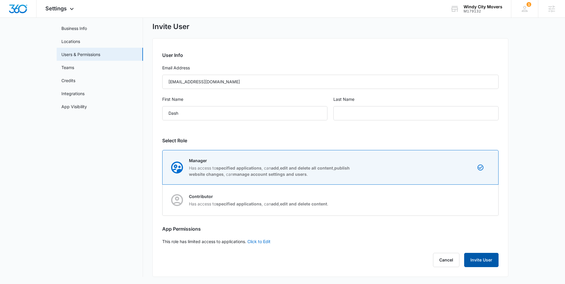
click at [475, 259] on button "Invite User" at bounding box center [482, 260] width 34 height 14
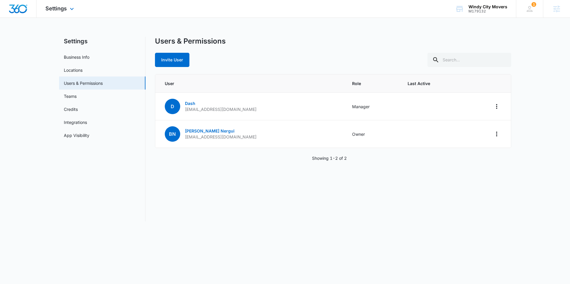
click at [22, 7] on img "Dashboard" at bounding box center [18, 8] width 19 height 9
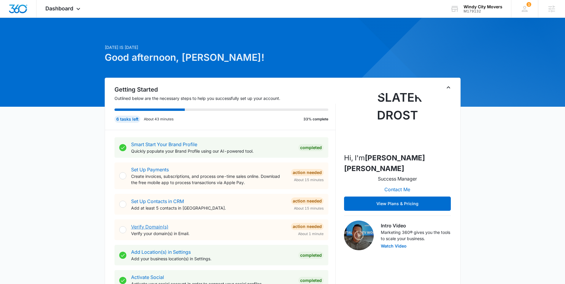
click at [152, 226] on link "Verify Domain(s)" at bounding box center [149, 227] width 37 height 6
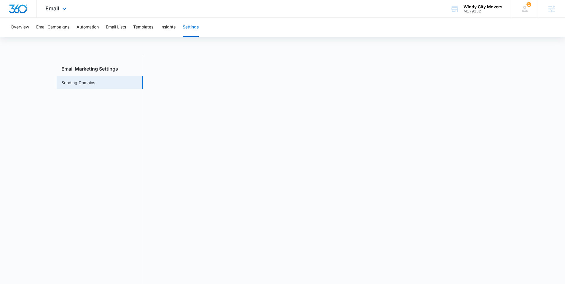
click at [13, 6] on img "Dashboard" at bounding box center [18, 8] width 19 height 9
